Goal: Task Accomplishment & Management: Manage account settings

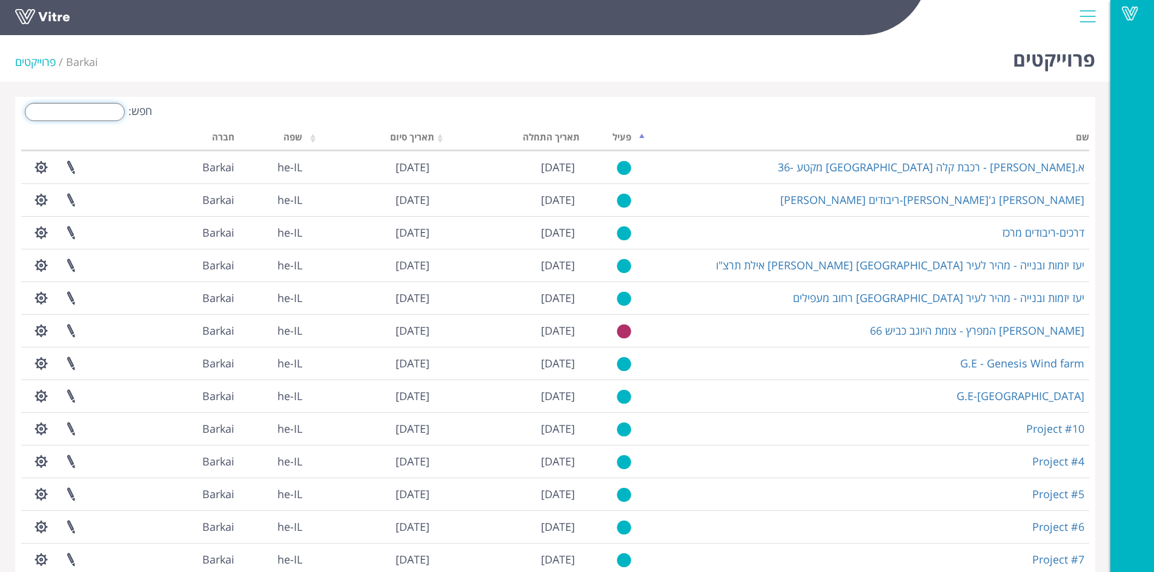
click at [105, 111] on input "חפש:" at bounding box center [75, 112] width 100 height 18
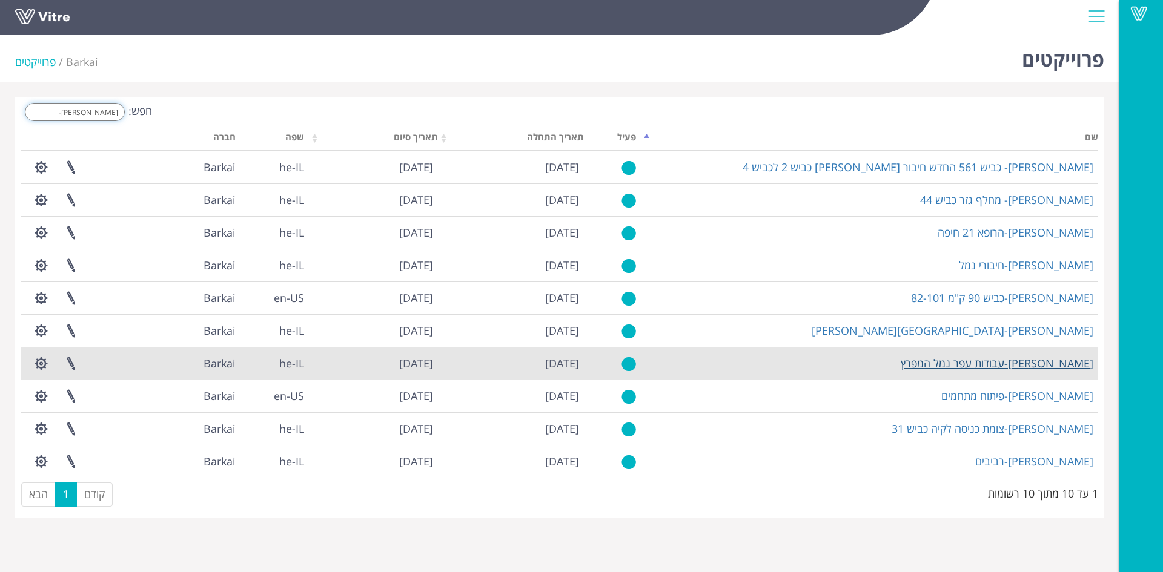
type input "סמי נופי-"
click at [978, 367] on link "סמי נופי-עבודות עפר נמל המפרץ" at bounding box center [997, 363] width 193 height 15
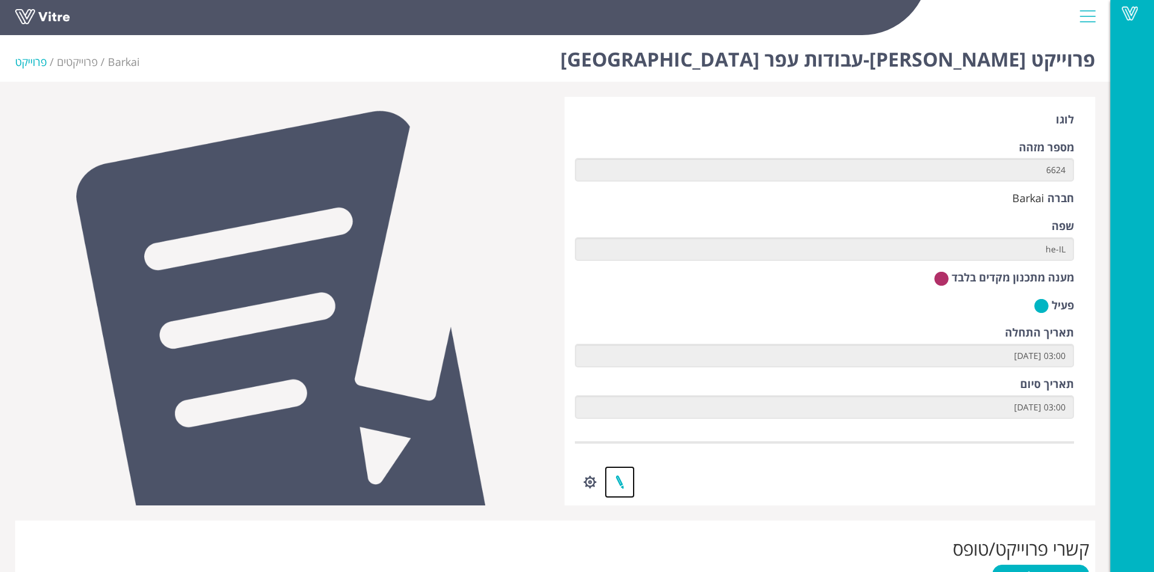
click at [624, 480] on link at bounding box center [619, 482] width 30 height 32
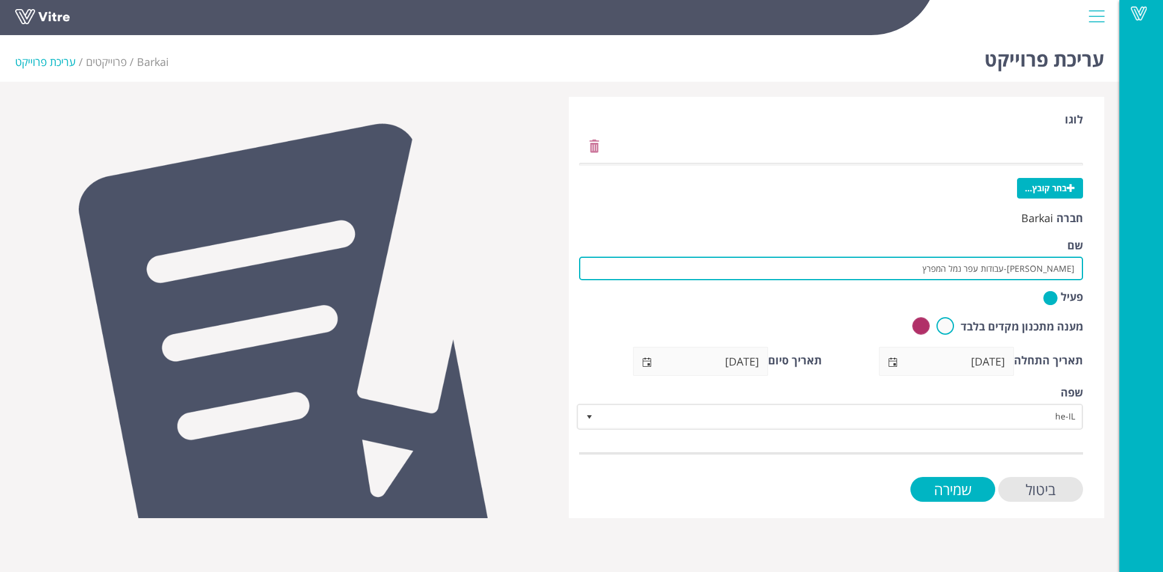
click at [1005, 270] on input "סמי נופי-עבודות עפר נמל המפרץ" at bounding box center [831, 269] width 504 height 24
type input "[PERSON_NAME]-עבודות עפר שטח F נמל המפרץ"
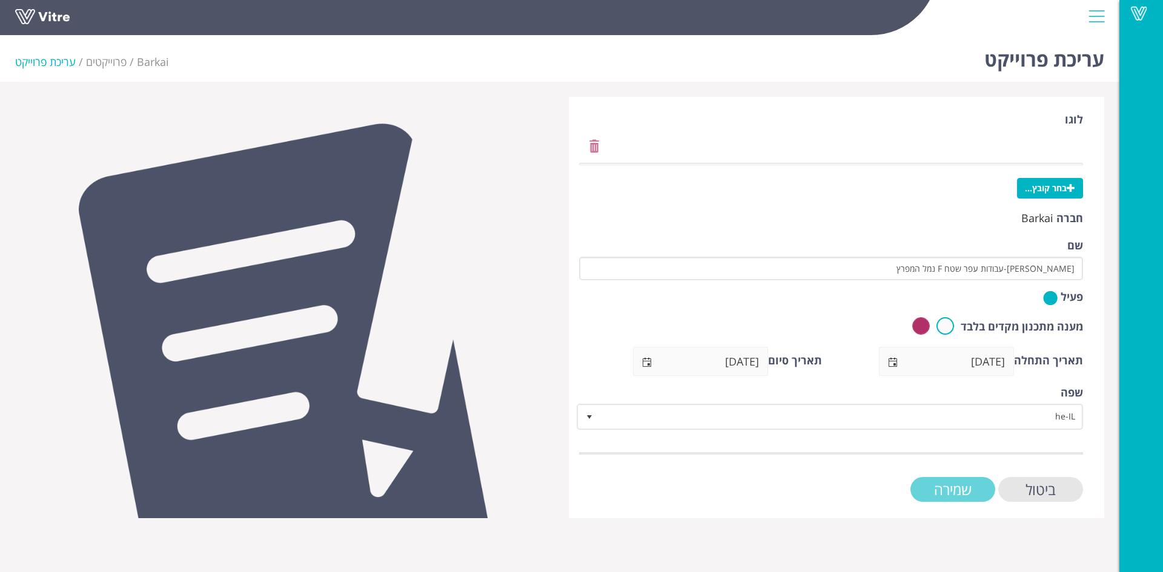
click at [964, 482] on input "שמירה" at bounding box center [952, 489] width 85 height 25
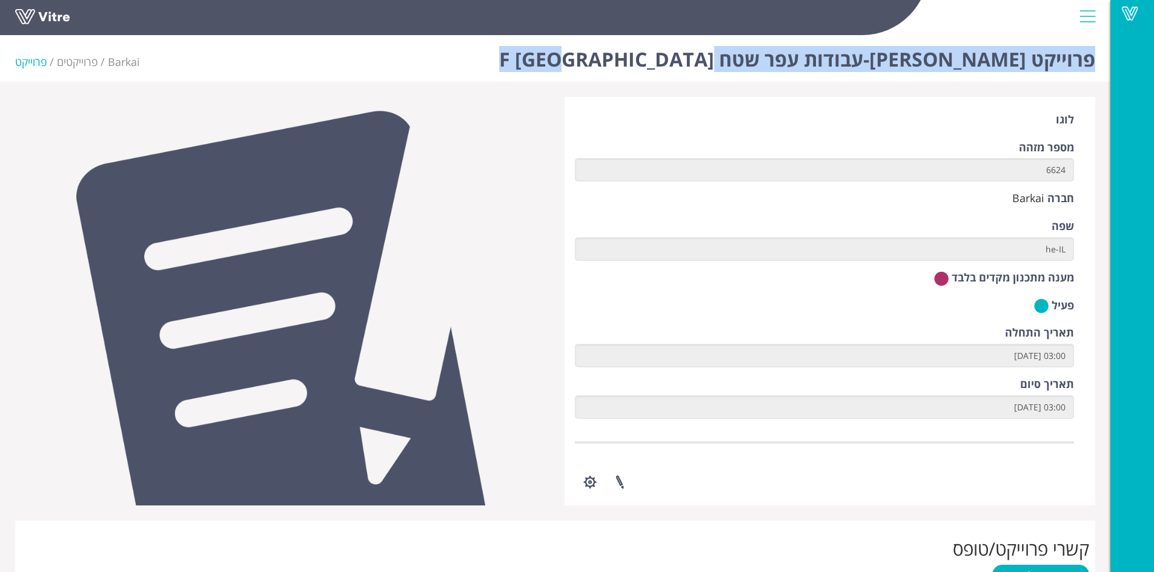
drag, startPoint x: 673, startPoint y: 55, endPoint x: 1095, endPoint y: 65, distance: 422.3
click at [1095, 65] on div "פרוייקט [PERSON_NAME]-עבודות עפר שטח F נמל [GEOGRAPHIC_DATA] פרוייקטים פרוייקט" at bounding box center [555, 55] width 1110 height 51
copy h1 "פרוייקט [PERSON_NAME]-עבודות עפר שטח F [GEOGRAPHIC_DATA]"
